Goal: Navigation & Orientation: Find specific page/section

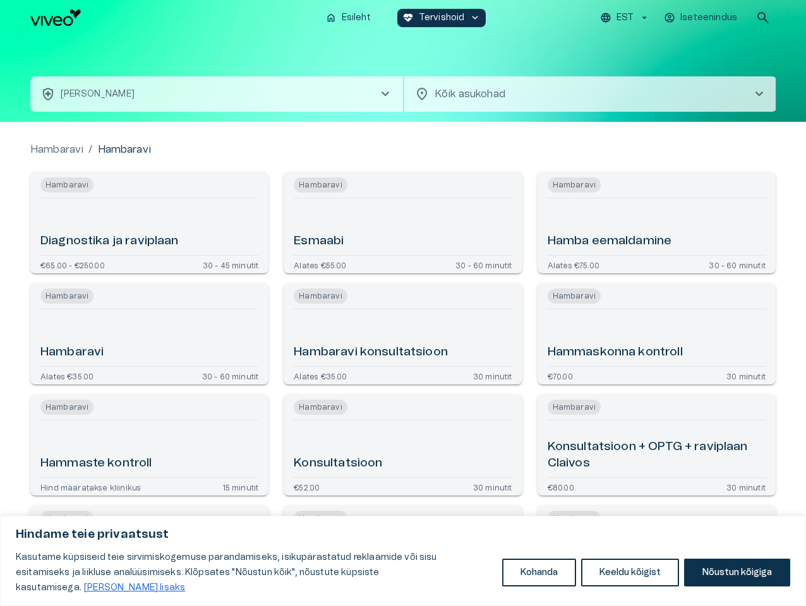
click at [539, 580] on button "Kohanda" at bounding box center [539, 573] width 74 height 28
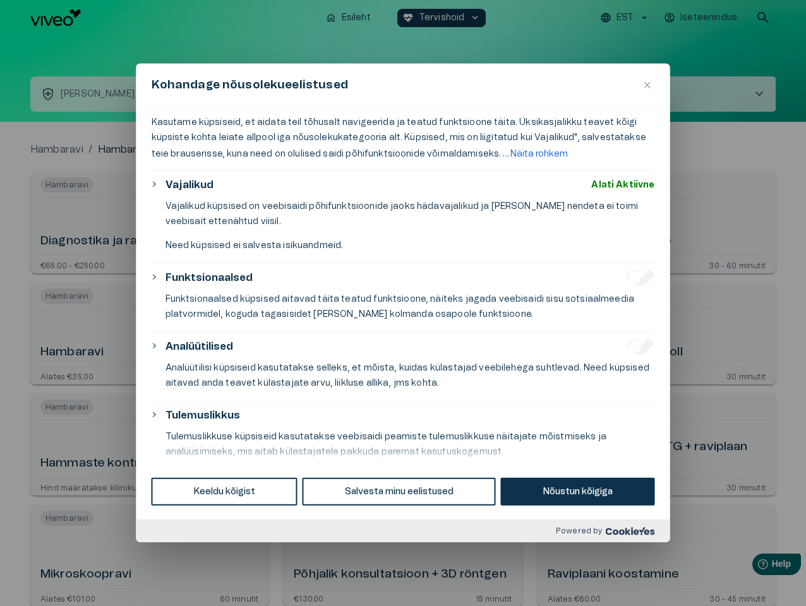
click at [630, 580] on div at bounding box center [403, 303] width 806 height 606
click at [736, 580] on div at bounding box center [403, 303] width 806 height 606
click at [626, 18] on div at bounding box center [403, 303] width 806 height 606
click at [701, 18] on div at bounding box center [403, 303] width 806 height 606
click at [763, 18] on div at bounding box center [403, 303] width 806 height 606
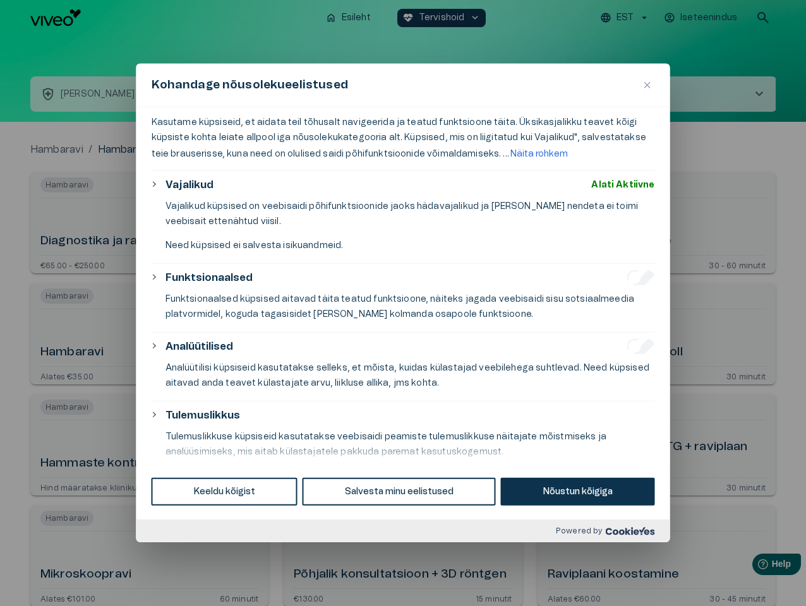
click at [403, 78] on div "Kohandage nõusolekueelistused" at bounding box center [403, 86] width 534 height 44
click at [217, 94] on div "Kohandage nõusolekueelistused" at bounding box center [403, 86] width 534 height 44
click at [590, 94] on div "Kohandage nõusolekueelistused" at bounding box center [403, 86] width 534 height 44
click at [149, 223] on div "Kasutame küpsiseid, et aidata teil tõhusalt navigeerida ja teatud funktsioone t…" at bounding box center [403, 285] width 534 height 356
